Goal: Use online tool/utility: Utilize a website feature to perform a specific function

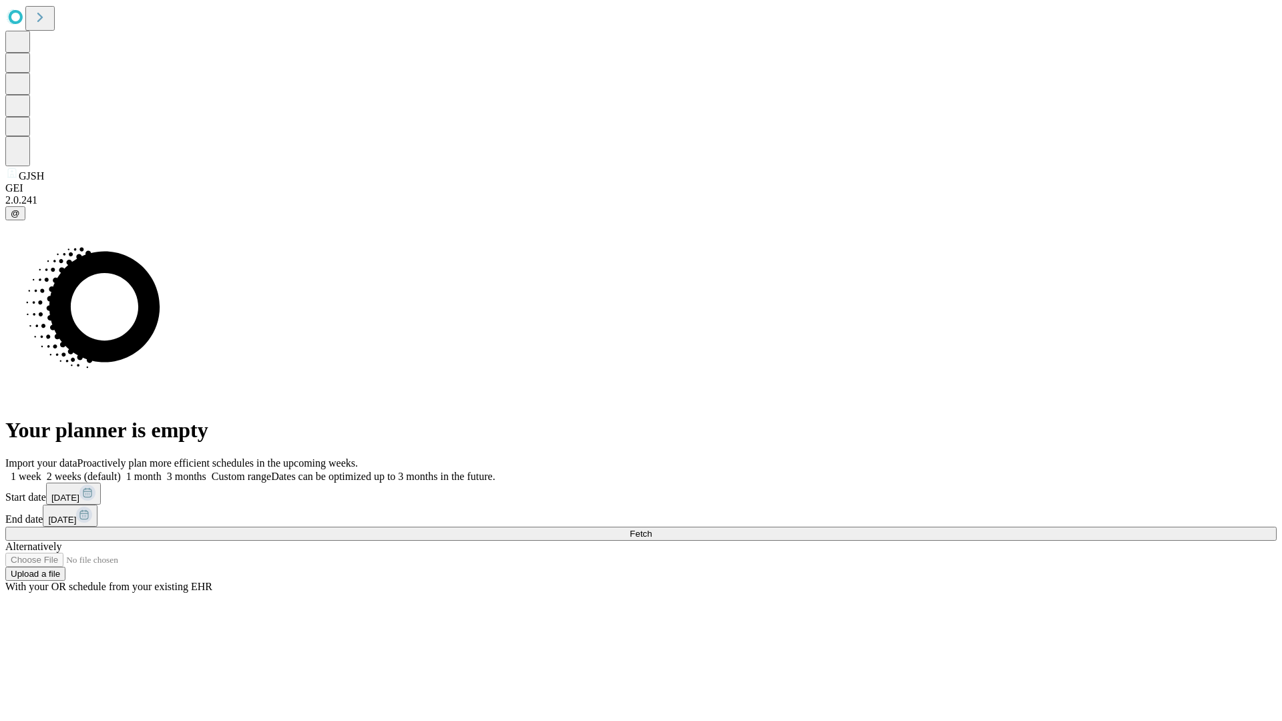
click at [652, 529] on span "Fetch" at bounding box center [641, 534] width 22 height 10
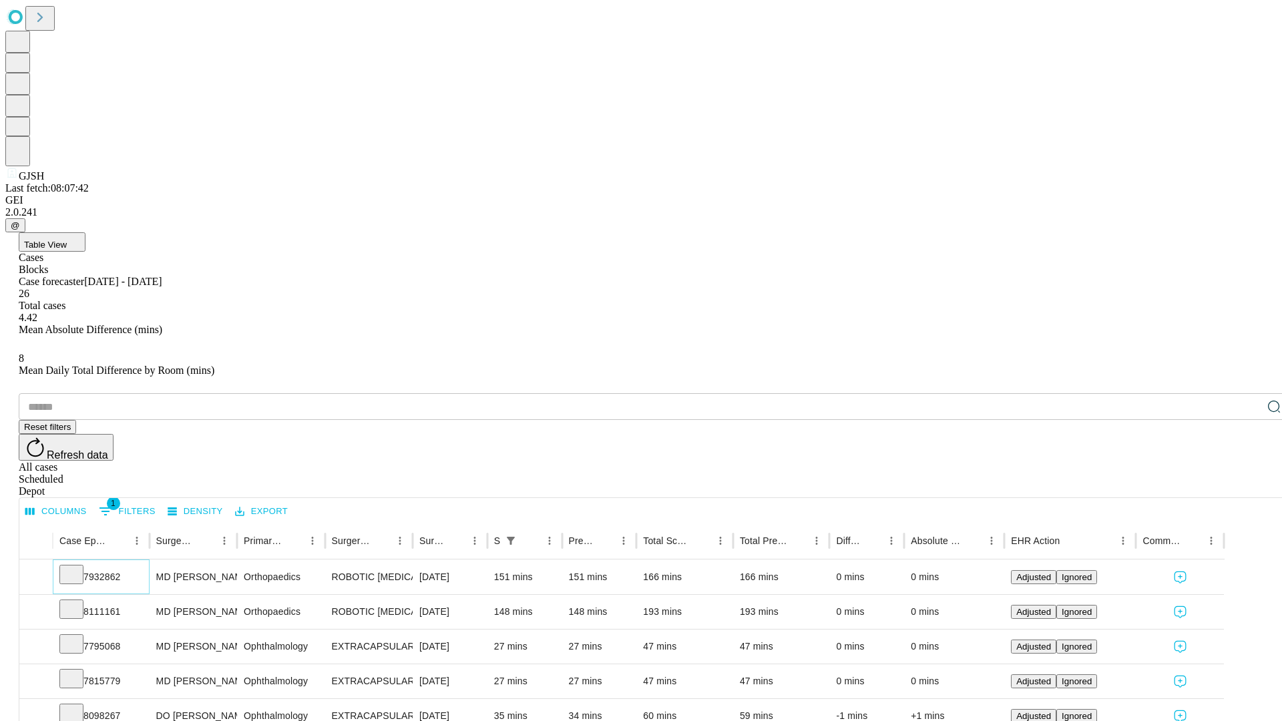
click at [78, 567] on icon at bounding box center [71, 573] width 13 height 13
